Goal: Task Accomplishment & Management: Use online tool/utility

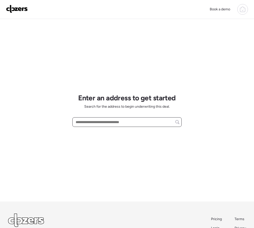
click at [83, 122] on input "text" at bounding box center [127, 122] width 105 height 7
paste input "**********"
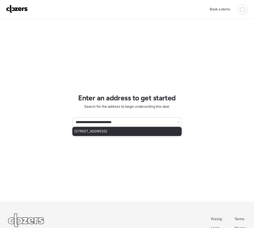
click at [100, 133] on span "60 S 72nd Pl, Mesa, AZ, 85208" at bounding box center [90, 131] width 33 height 5
type input "**********"
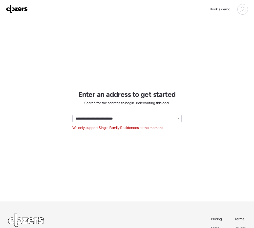
click at [16, 8] on img at bounding box center [17, 9] width 22 height 8
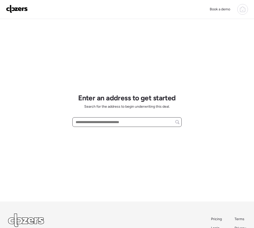
click at [94, 124] on input "text" at bounding box center [127, 122] width 105 height 7
paste input "**********"
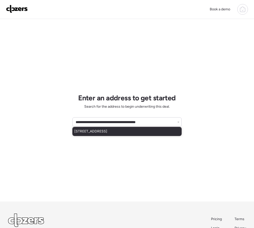
click at [106, 133] on span "17303 E Oro Grande Dr, Fountain Hills, AZ, 85268" at bounding box center [90, 131] width 33 height 5
type input "**********"
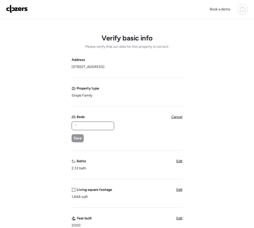
click at [81, 127] on input "text" at bounding box center [93, 125] width 38 height 7
type input "*"
click at [78, 138] on span "Save" at bounding box center [78, 138] width 8 height 5
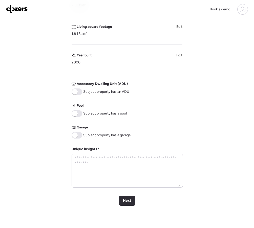
scroll to position [168, 0]
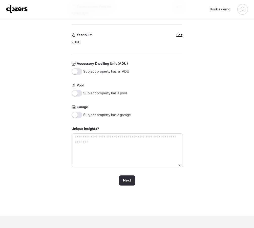
click at [74, 116] on span at bounding box center [75, 115] width 6 height 6
click at [130, 180] on span "Next" at bounding box center [127, 180] width 8 height 5
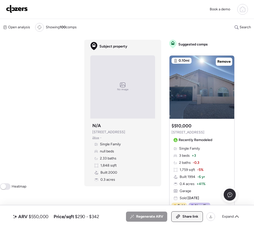
click at [187, 218] on span "Share link" at bounding box center [190, 216] width 16 height 5
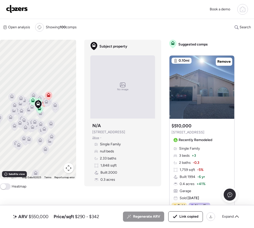
click at [25, 6] on img at bounding box center [17, 9] width 22 height 8
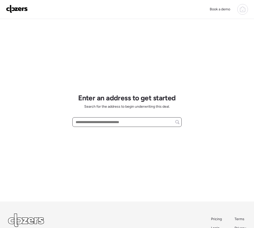
click at [83, 122] on input "text" at bounding box center [127, 122] width 105 height 7
paste input "**********"
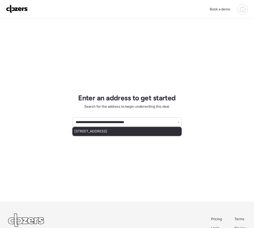
click at [96, 134] on span "3944 W Northern Ave, Phoenix, AZ, 85051" at bounding box center [90, 131] width 33 height 5
type input "**********"
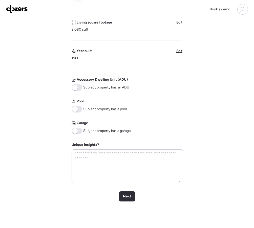
scroll to position [218, 0]
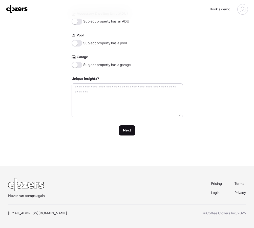
click at [125, 130] on span "Next" at bounding box center [127, 130] width 8 height 5
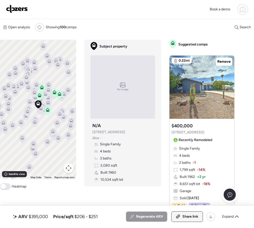
click at [180, 216] on icon at bounding box center [178, 217] width 5 height 4
click at [19, 9] on img at bounding box center [17, 9] width 22 height 8
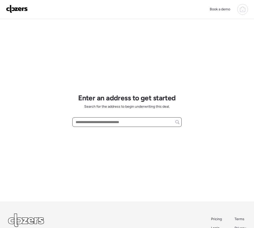
click at [81, 121] on input "text" at bounding box center [127, 122] width 105 height 7
paste input "**********"
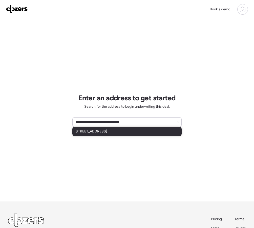
click at [95, 135] on div "4316 W Rose Ln, Glendale, AZ, 85301" at bounding box center [126, 131] width 109 height 9
type input "**********"
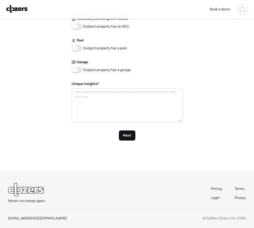
scroll to position [214, 0]
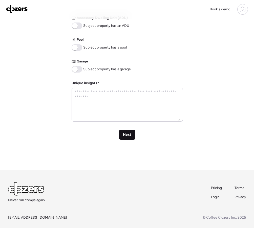
click at [123, 135] on span "Next" at bounding box center [127, 134] width 8 height 5
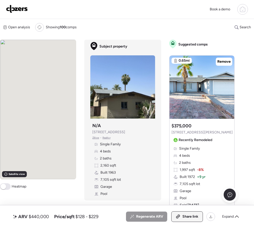
click at [194, 217] on span "Share link" at bounding box center [190, 216] width 16 height 5
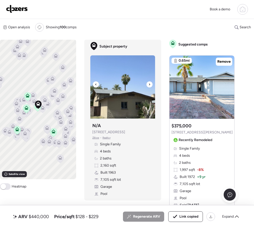
click at [147, 89] on img at bounding box center [122, 86] width 65 height 63
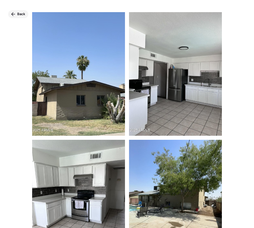
click at [19, 15] on span "Back" at bounding box center [21, 14] width 8 height 5
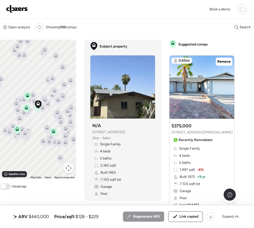
click at [15, 11] on img at bounding box center [17, 9] width 22 height 8
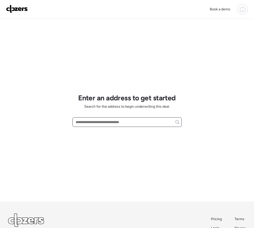
click at [90, 125] on input "text" at bounding box center [127, 122] width 105 height 7
paste input "**********"
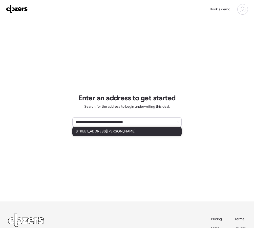
click at [101, 134] on div "[STREET_ADDRESS][PERSON_NAME]" at bounding box center [126, 131] width 109 height 9
type input "**********"
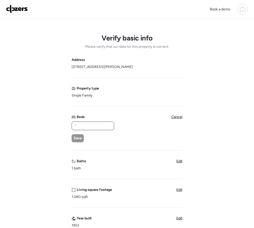
click at [80, 127] on input "text" at bounding box center [93, 125] width 38 height 7
type input "*"
click at [78, 135] on div "Save" at bounding box center [78, 138] width 12 height 8
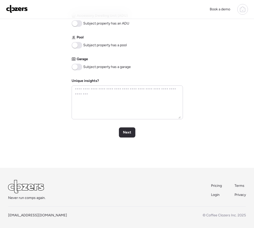
scroll to position [218, 0]
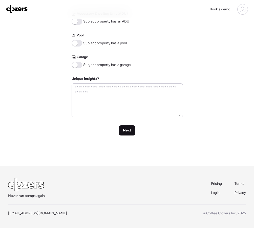
click at [128, 130] on span "Next" at bounding box center [127, 130] width 8 height 5
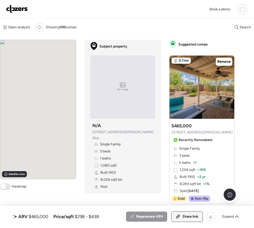
click at [182, 213] on div "Share link" at bounding box center [187, 217] width 31 height 10
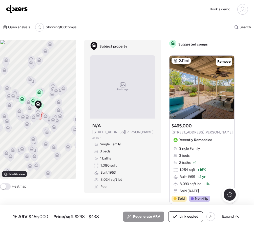
click at [22, 5] on img at bounding box center [17, 9] width 22 height 8
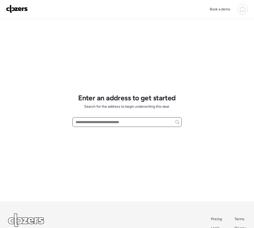
click at [90, 120] on input "text" at bounding box center [127, 122] width 105 height 7
paste input "**********"
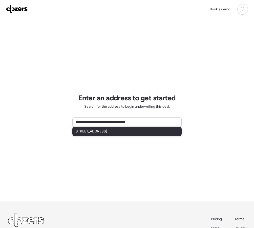
click at [97, 134] on div "[STREET_ADDRESS]" at bounding box center [126, 131] width 109 height 9
type input "**********"
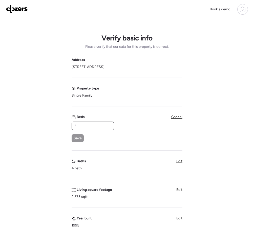
click at [85, 128] on input "text" at bounding box center [93, 125] width 38 height 7
type input "*"
click at [78, 137] on span "Save" at bounding box center [78, 138] width 8 height 5
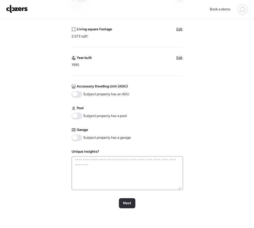
scroll to position [149, 0]
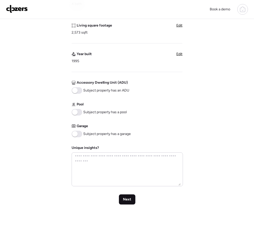
click at [122, 197] on div "Next" at bounding box center [127, 200] width 16 height 10
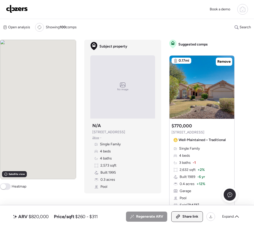
click at [185, 217] on span "Share link" at bounding box center [190, 216] width 16 height 5
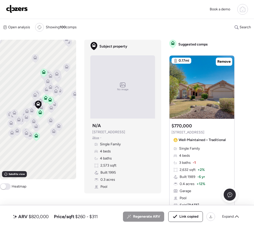
click at [14, 7] on img at bounding box center [17, 9] width 22 height 8
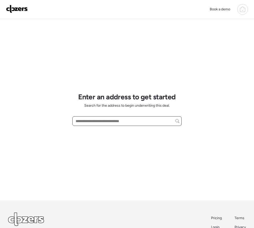
click at [158, 119] on input "text" at bounding box center [127, 121] width 105 height 7
paste input "**********"
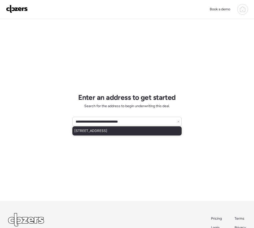
click at [91, 133] on span "[STREET_ADDRESS]" at bounding box center [90, 131] width 33 height 5
type input "**********"
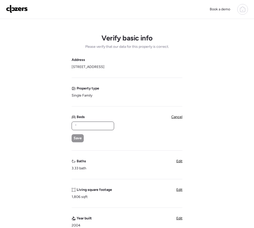
click at [90, 128] on input "text" at bounding box center [93, 125] width 38 height 7
type input "*"
click at [81, 136] on div "Save" at bounding box center [78, 138] width 12 height 8
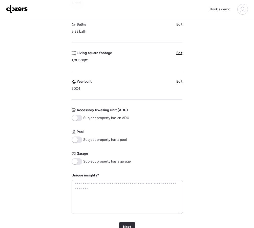
scroll to position [152, 0]
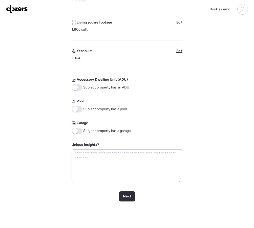
click at [127, 202] on div "Verify basic info Please verify that our data for this property is correct. Add…" at bounding box center [127, 49] width 246 height 365
click at [126, 195] on span "Next" at bounding box center [127, 196] width 8 height 5
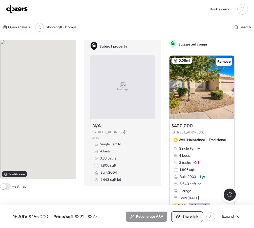
drag, startPoint x: 196, startPoint y: 218, endPoint x: 192, endPoint y: 217, distance: 4.0
click at [196, 218] on span "Share link" at bounding box center [190, 216] width 16 height 5
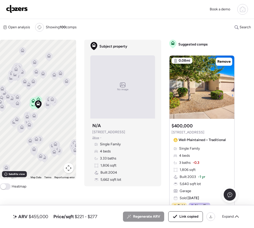
click at [11, 5] on div "Book a demo" at bounding box center [127, 9] width 242 height 11
click at [13, 7] on img at bounding box center [17, 9] width 22 height 8
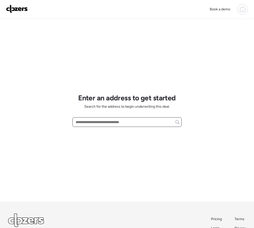
click at [88, 119] on input "text" at bounding box center [127, 122] width 105 height 7
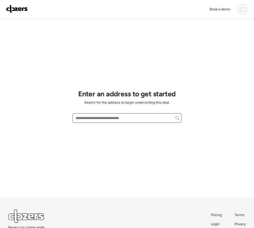
paste input "**********"
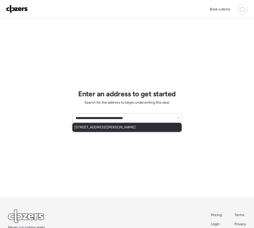
click at [101, 131] on div "2534 N Mitchell St, Phoenix, AZ, 85006" at bounding box center [126, 127] width 109 height 9
type input "**********"
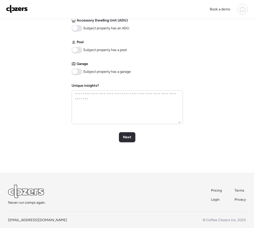
scroll to position [218, 0]
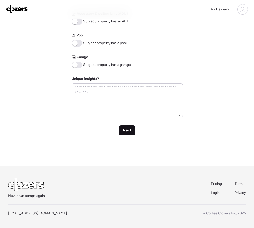
click at [126, 132] on span "Next" at bounding box center [127, 130] width 8 height 5
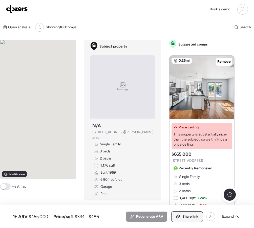
click at [179, 217] on icon at bounding box center [178, 216] width 3 height 3
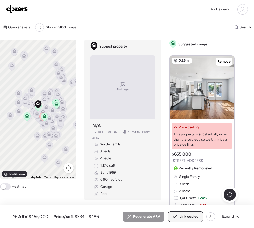
click at [27, 8] on img at bounding box center [17, 9] width 22 height 8
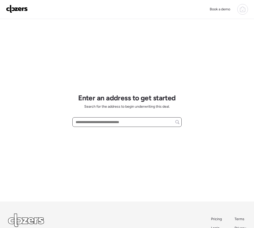
click at [85, 124] on input "text" at bounding box center [127, 122] width 105 height 7
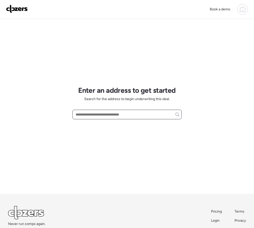
paste input "**********"
click at [92, 125] on span "[STREET_ADDRESS]" at bounding box center [90, 123] width 33 height 5
type input "**********"
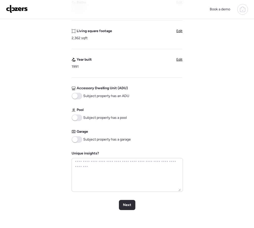
scroll to position [181, 0]
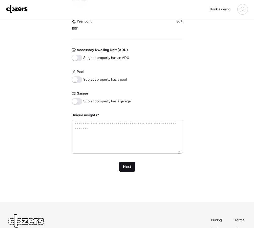
click at [124, 168] on span "Next" at bounding box center [127, 166] width 8 height 5
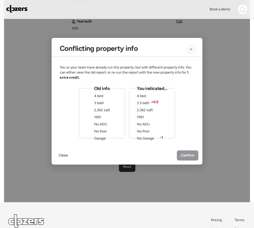
click at [105, 113] on div "Old info 4 bed 3 bath 2,362 sqft 1991 No ADU No Pool Garage" at bounding box center [102, 114] width 16 height 56
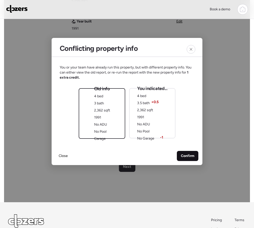
click at [182, 153] on div "Confirm" at bounding box center [188, 156] width 22 height 10
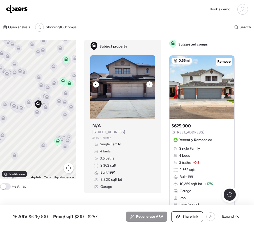
click at [150, 86] on icon at bounding box center [150, 84] width 2 height 6
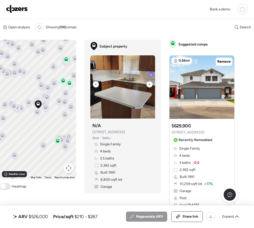
click at [150, 86] on icon at bounding box center [150, 84] width 2 height 6
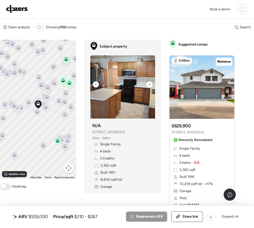
click at [150, 86] on icon at bounding box center [150, 84] width 2 height 6
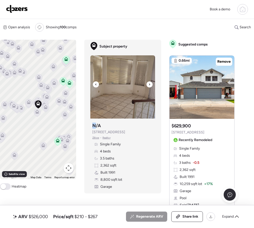
click at [150, 86] on icon at bounding box center [150, 84] width 2 height 6
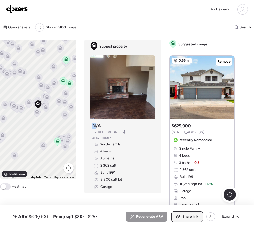
click at [180, 217] on div "Share link" at bounding box center [187, 217] width 31 height 10
click at [180, 217] on div "Link copied" at bounding box center [186, 217] width 34 height 10
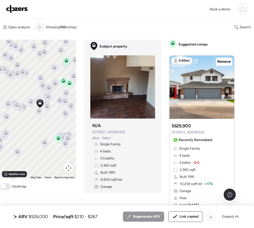
click at [16, 11] on img at bounding box center [17, 9] width 22 height 8
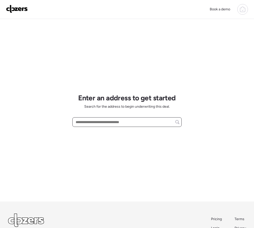
click at [86, 121] on input "text" at bounding box center [127, 122] width 105 height 7
paste input "**********"
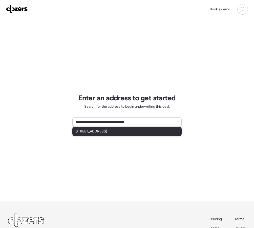
click at [96, 133] on span "1492 W Straford Ave, Gilbert, AZ, 85233" at bounding box center [90, 131] width 33 height 5
type input "**********"
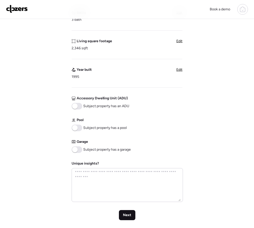
click at [128, 218] on span "Next" at bounding box center [127, 215] width 8 height 5
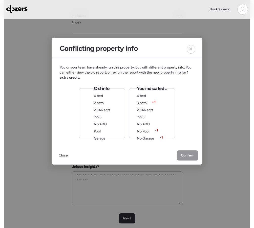
scroll to position [130, 0]
click at [105, 113] on div "Old info 4 bed 2 bath 2,346 sqft 1995 No ADU Pool Garage" at bounding box center [102, 114] width 16 height 56
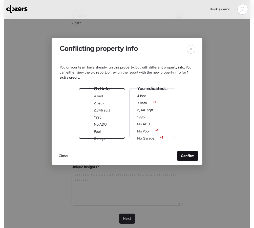
click at [182, 155] on span "Confirm" at bounding box center [187, 156] width 13 height 5
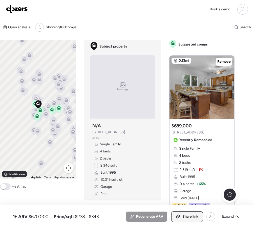
click at [177, 219] on div "Share link" at bounding box center [187, 217] width 31 height 10
click at [20, 13] on link at bounding box center [17, 9] width 22 height 9
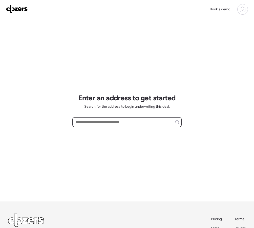
click at [87, 123] on input "text" at bounding box center [127, 122] width 105 height 7
paste input "**********"
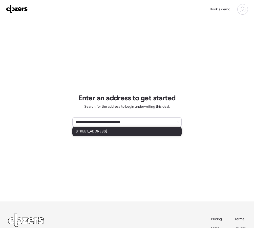
click at [100, 133] on span "7153 N 57th Ave, Glendale, AZ, 85301" at bounding box center [90, 131] width 33 height 5
type input "**********"
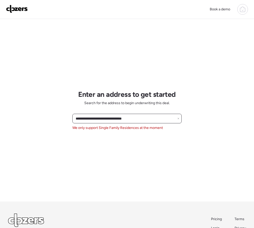
click at [178, 120] on input "**********" at bounding box center [127, 118] width 105 height 7
click at [180, 117] on div "**********" at bounding box center [126, 119] width 109 height 10
click at [20, 10] on img at bounding box center [17, 9] width 22 height 8
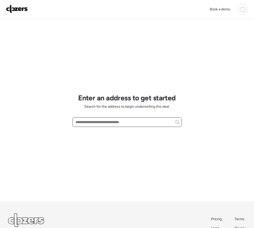
click at [101, 120] on input "text" at bounding box center [127, 122] width 105 height 7
paste input "**********"
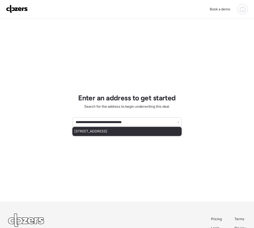
click at [96, 136] on div "[STREET_ADDRESS]" at bounding box center [126, 131] width 109 height 9
type input "**********"
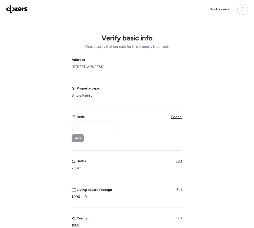
click at [92, 131] on div "Save" at bounding box center [93, 132] width 42 height 21
click at [91, 128] on input "text" at bounding box center [93, 125] width 38 height 7
type input "*"
click at [80, 136] on div "Save" at bounding box center [78, 138] width 12 height 8
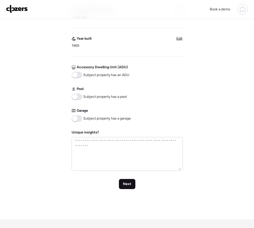
click at [127, 180] on div "Next" at bounding box center [127, 184] width 16 height 10
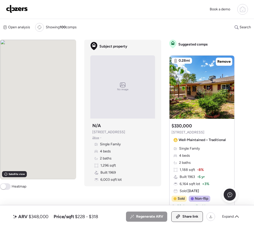
click at [186, 216] on span "Share link" at bounding box center [190, 216] width 16 height 5
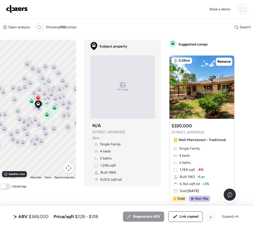
drag, startPoint x: 6, startPoint y: 7, endPoint x: 19, endPoint y: 11, distance: 13.4
click at [7, 9] on div "Book a demo" at bounding box center [127, 9] width 254 height 19
click at [19, 11] on img at bounding box center [17, 9] width 22 height 8
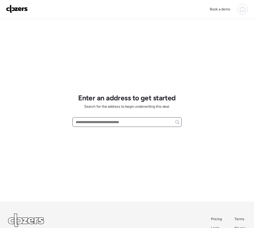
click at [95, 125] on input "text" at bounding box center [127, 122] width 105 height 7
paste input "**********"
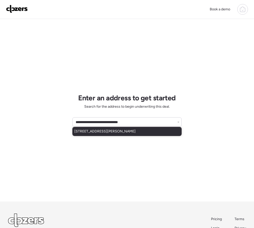
click at [103, 133] on span "604 W Emelita Ave, Mesa, AZ, 85210" at bounding box center [104, 131] width 61 height 5
type input "**********"
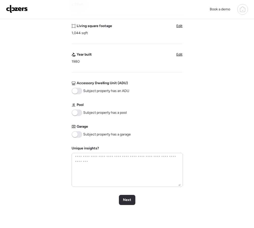
scroll to position [154, 0]
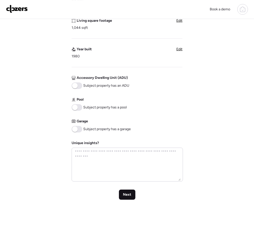
click at [124, 192] on div "Next" at bounding box center [127, 195] width 16 height 10
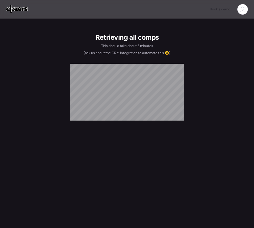
scroll to position [0, 0]
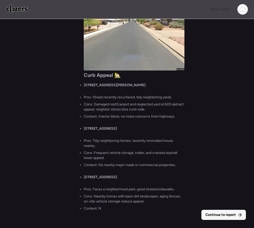
click at [210, 214] on span "Continue to report" at bounding box center [220, 215] width 30 height 5
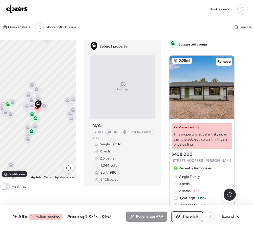
click at [178, 213] on div "Share link" at bounding box center [187, 217] width 31 height 10
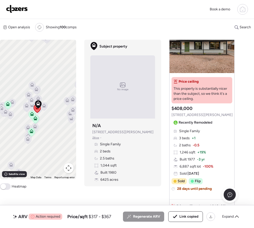
scroll to position [47, 0]
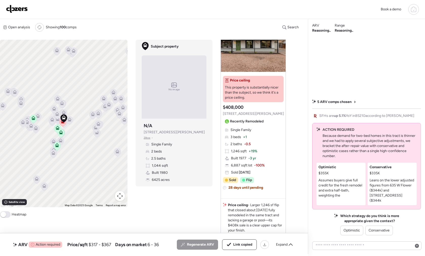
click at [254, 183] on div "Conservative $335K Leans on the lower adjusted figures from 635 W Flower ($344k…" at bounding box center [392, 184] width 49 height 43
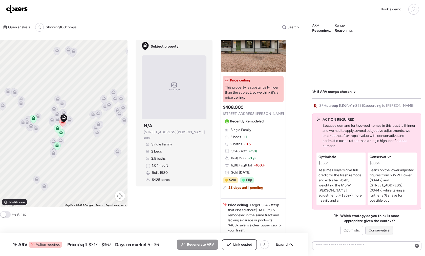
click at [254, 228] on div "Conservative" at bounding box center [379, 231] width 28 height 10
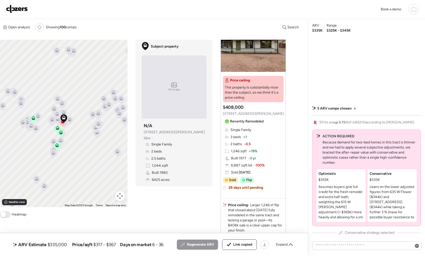
click at [254, 228] on span "Conservative strategy selected" at bounding box center [370, 232] width 50 height 5
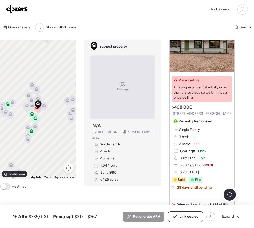
click at [15, 9] on img at bounding box center [17, 9] width 22 height 8
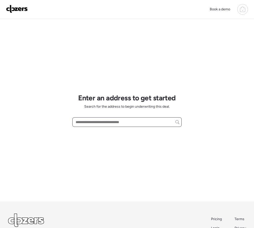
click at [88, 123] on input "text" at bounding box center [127, 122] width 105 height 7
paste input "**********"
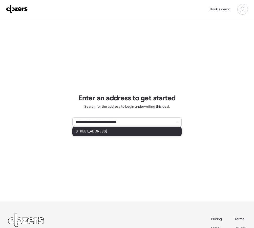
click at [92, 134] on span "[STREET_ADDRESS]" at bounding box center [90, 131] width 33 height 5
type input "**********"
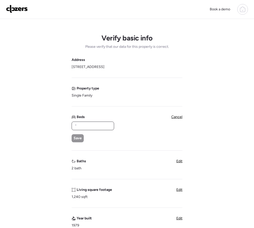
click at [90, 125] on input "text" at bounding box center [93, 125] width 38 height 7
type input "*"
click at [74, 137] on span "Save" at bounding box center [78, 138] width 8 height 5
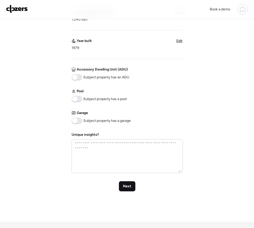
click at [126, 186] on span "Next" at bounding box center [127, 186] width 8 height 5
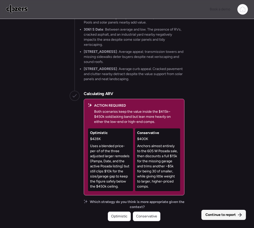
click at [214, 215] on span "Continue to report" at bounding box center [220, 215] width 30 height 5
click at [214, 215] on div at bounding box center [210, 217] width 9 height 9
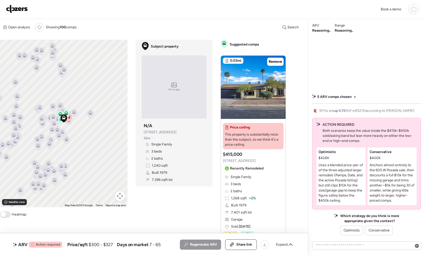
click at [254, 228] on span "Conservative" at bounding box center [379, 230] width 21 height 5
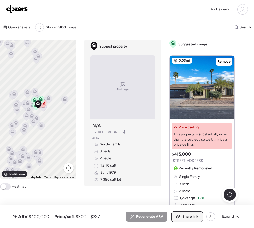
click at [195, 216] on span "Share link" at bounding box center [190, 216] width 16 height 5
click at [194, 216] on span "Link copied" at bounding box center [188, 216] width 19 height 5
